Goal: Transaction & Acquisition: Subscribe to service/newsletter

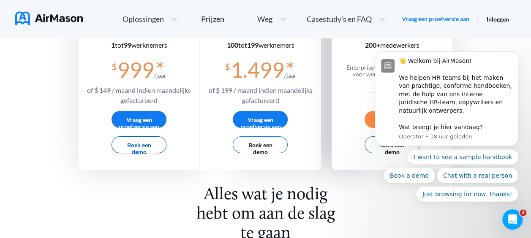
scroll to position [211, 0]
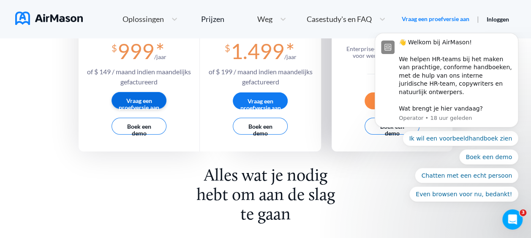
click at [152, 98] on button "Vraag een proefversie aan" at bounding box center [138, 100] width 55 height 17
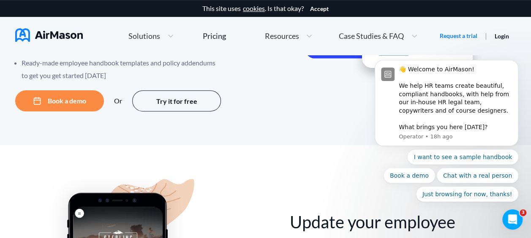
scroll to position [253, 0]
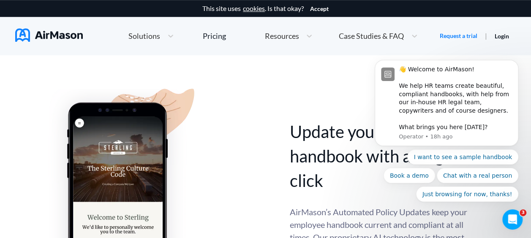
click at [520, 65] on body "👋 Welcome to AirMason! We help HR teams create beautiful, compliant handbooks, …" at bounding box center [446, 142] width 162 height 177
click at [518, 66] on button "Dismiss notification" at bounding box center [515, 62] width 11 height 11
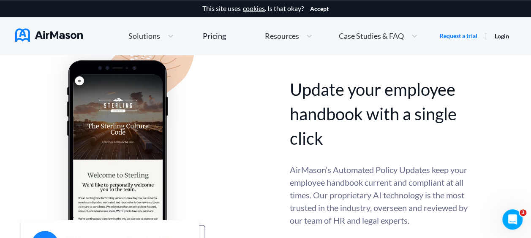
scroll to position [338, 0]
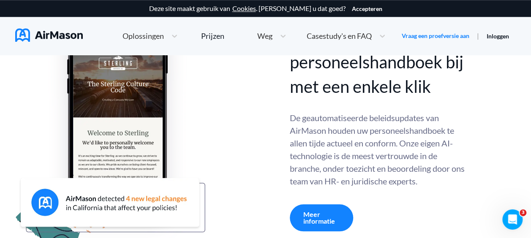
click at [483, 93] on div "Update your employee handbook with a single click Werk uw personeelshandboek bi…" at bounding box center [265, 128] width 500 height 248
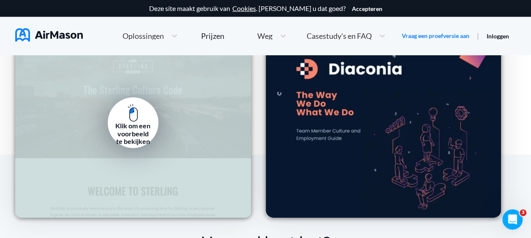
scroll to position [1309, 0]
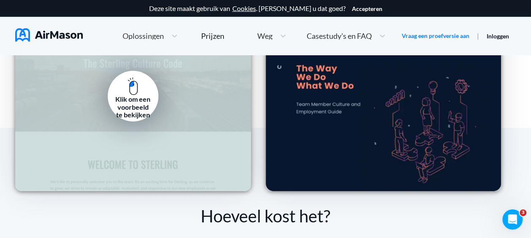
click at [131, 119] on div "Klik om een voorbeeld te bekijken" at bounding box center [133, 106] width 38 height 23
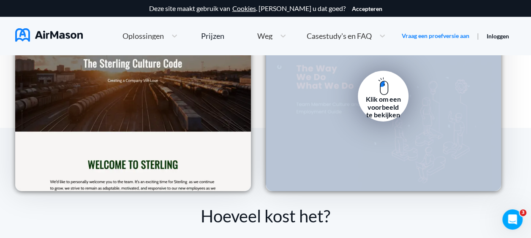
click at [401, 119] on div "Klik om een voorbeeld te bekijken" at bounding box center [383, 106] width 38 height 23
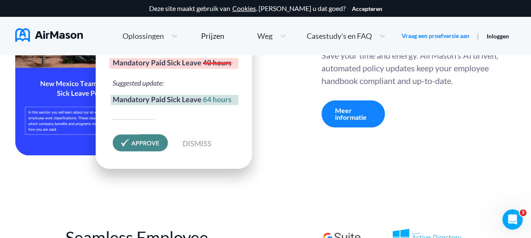
scroll to position [3041, 0]
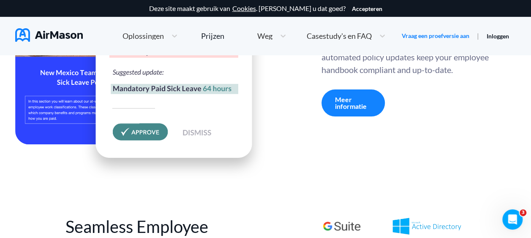
drag, startPoint x: 294, startPoint y: 129, endPoint x: 253, endPoint y: 209, distance: 89.9
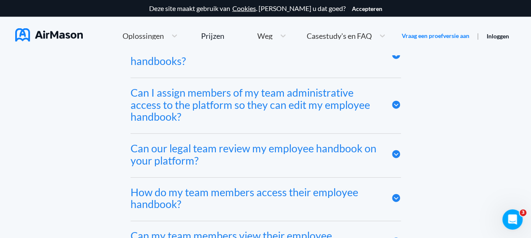
scroll to position [4054, 0]
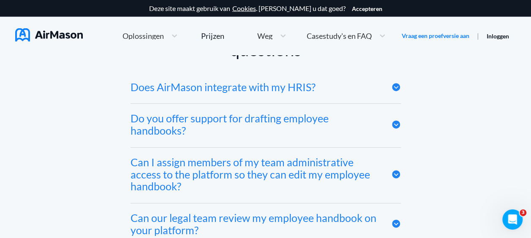
drag, startPoint x: 109, startPoint y: 92, endPoint x: 500, endPoint y: 101, distance: 391.6
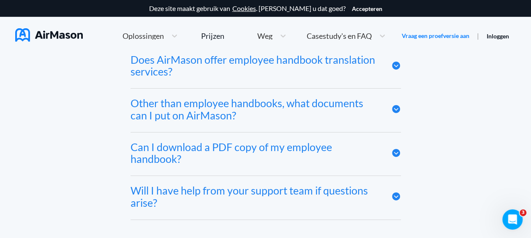
scroll to position [4772, 0]
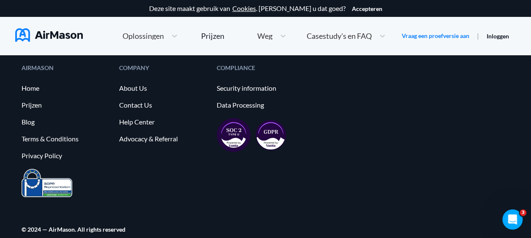
click at [71, 33] on img at bounding box center [49, 35] width 68 height 14
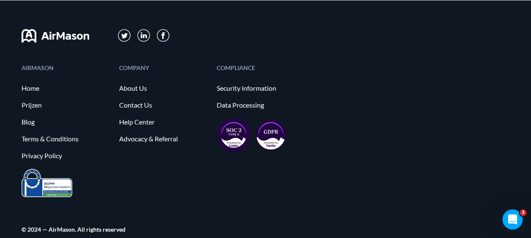
scroll to position [0, 0]
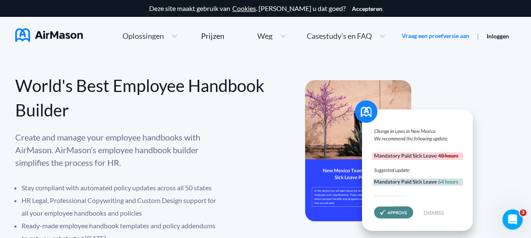
click at [494, 35] on link "Inloggen" at bounding box center [498, 36] width 22 height 7
